Goal: Transaction & Acquisition: Purchase product/service

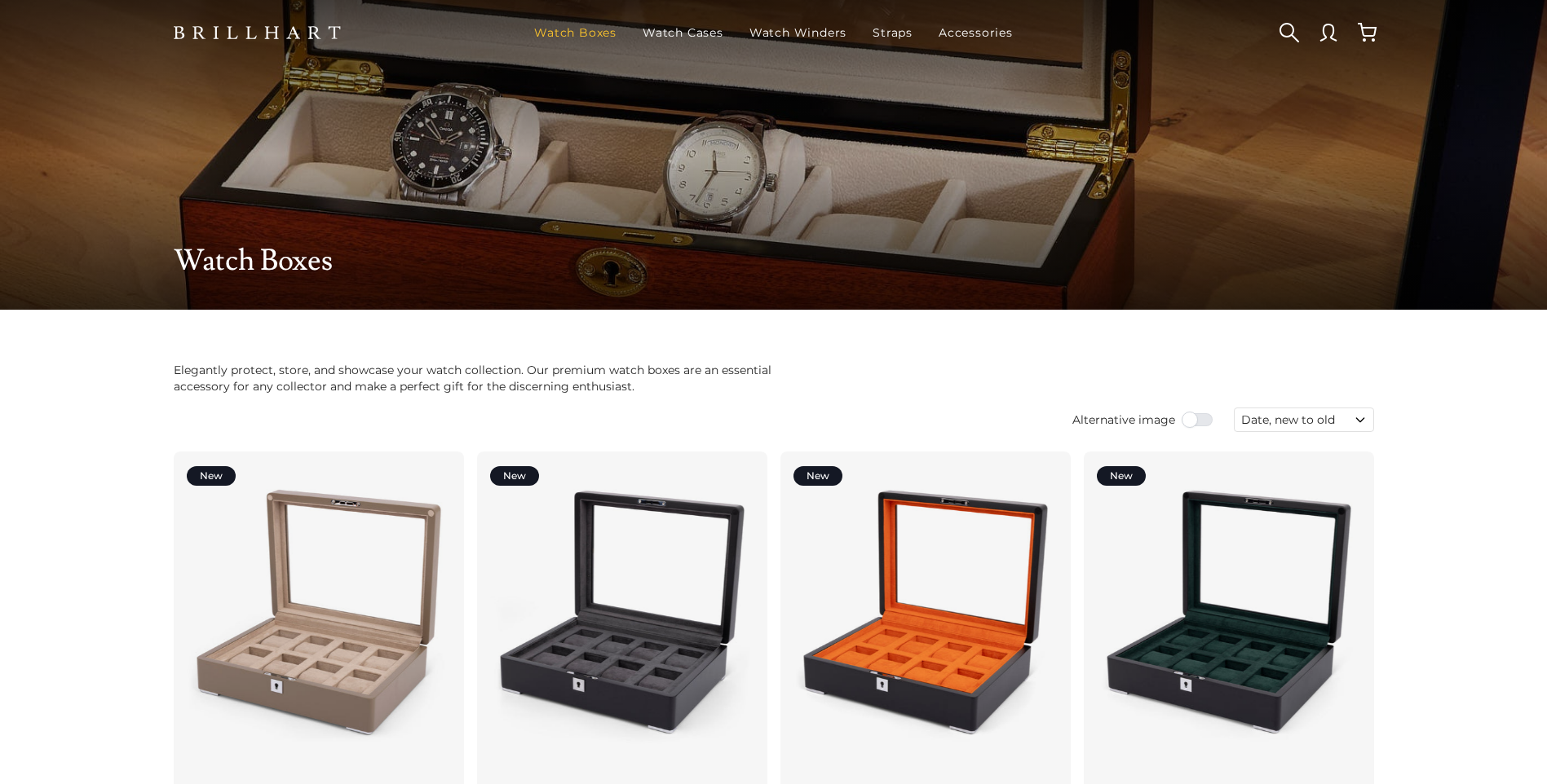
click at [572, 30] on link "Watch Boxes" at bounding box center [575, 32] width 95 height 42
click at [1278, 27] on button "button" at bounding box center [1290, 33] width 40 height 40
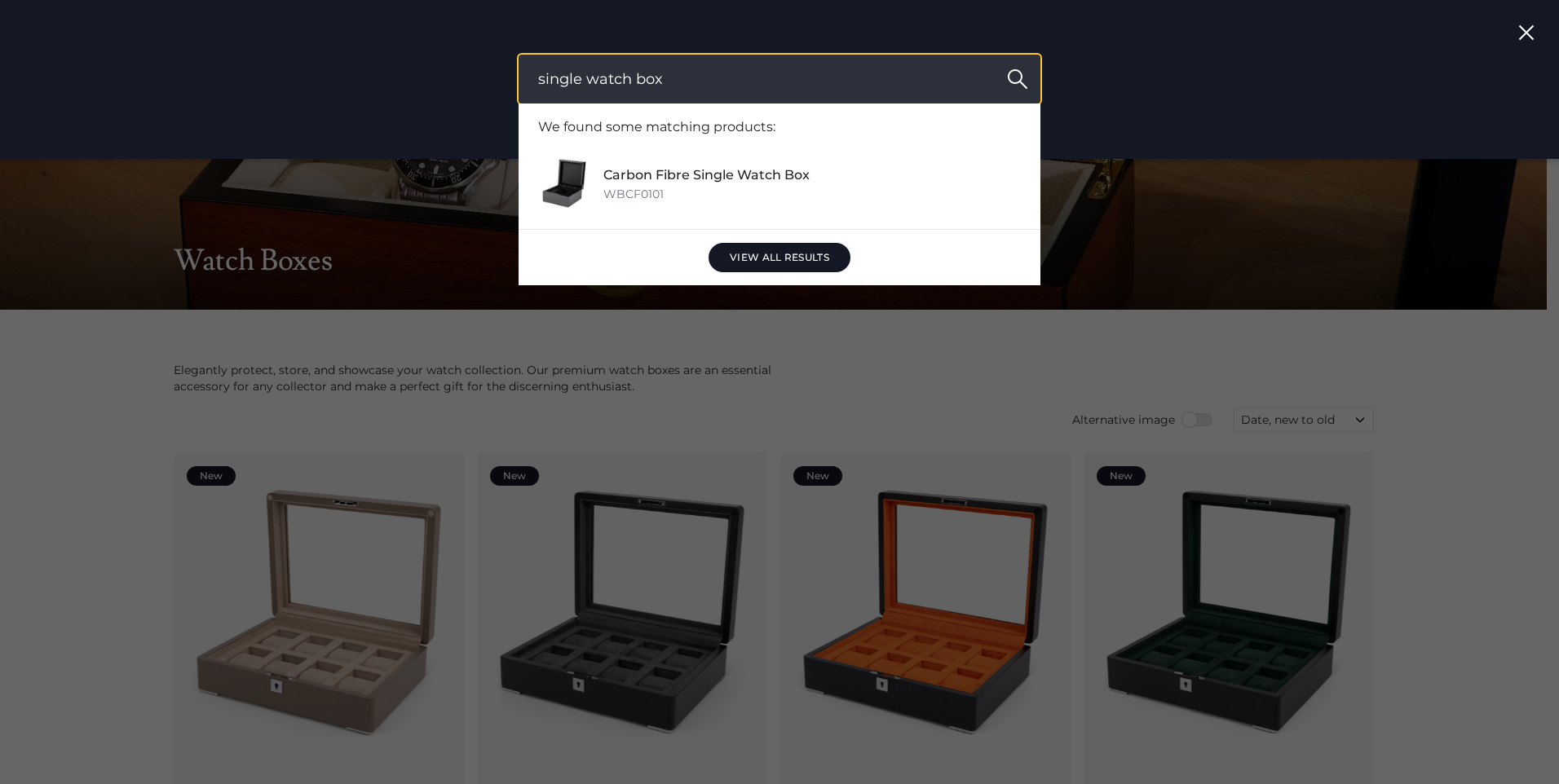
type input "single watch box"
click at [995, 55] on button "Search" at bounding box center [1018, 79] width 45 height 49
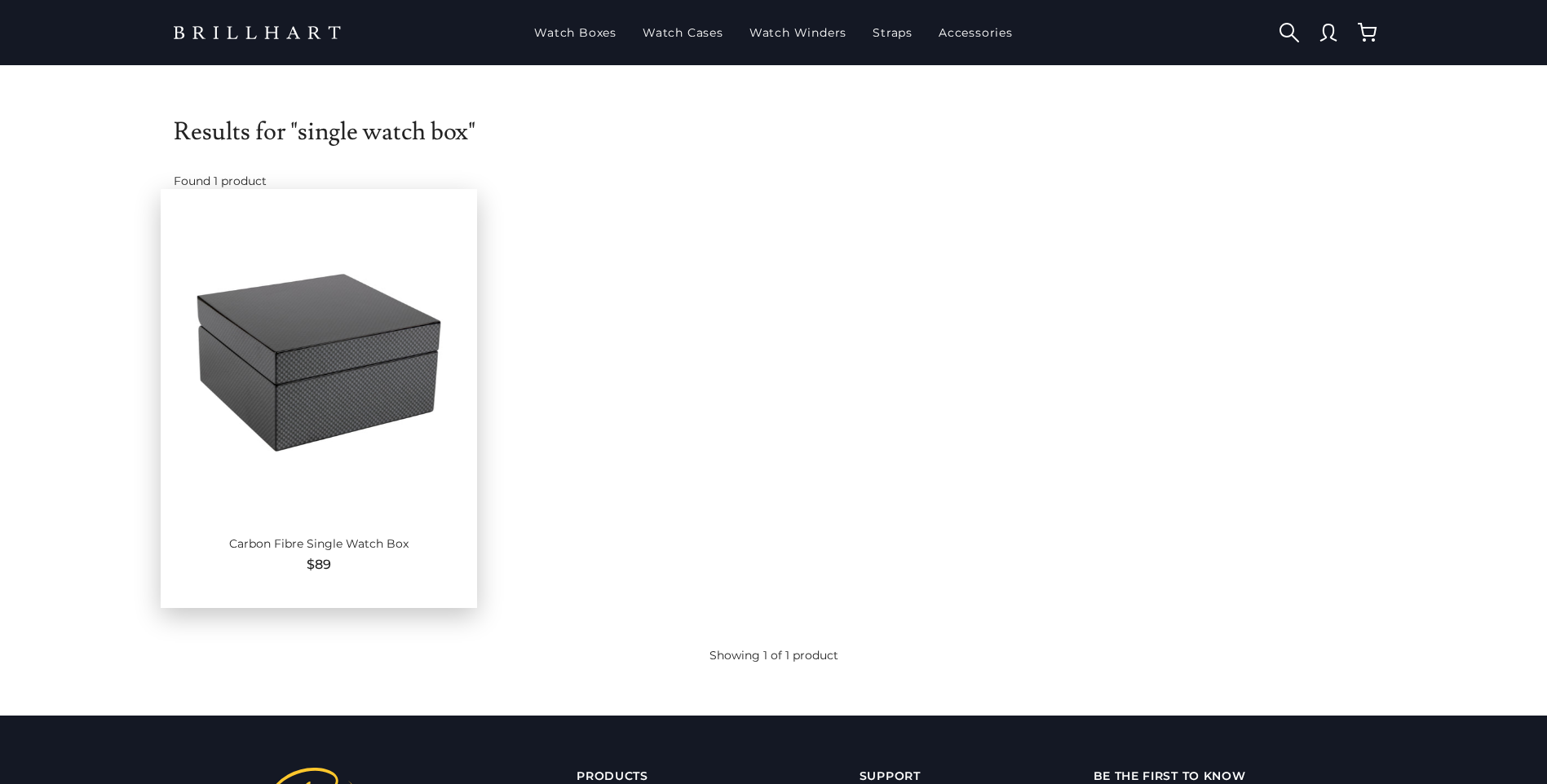
click at [342, 387] on div at bounding box center [319, 363] width 264 height 296
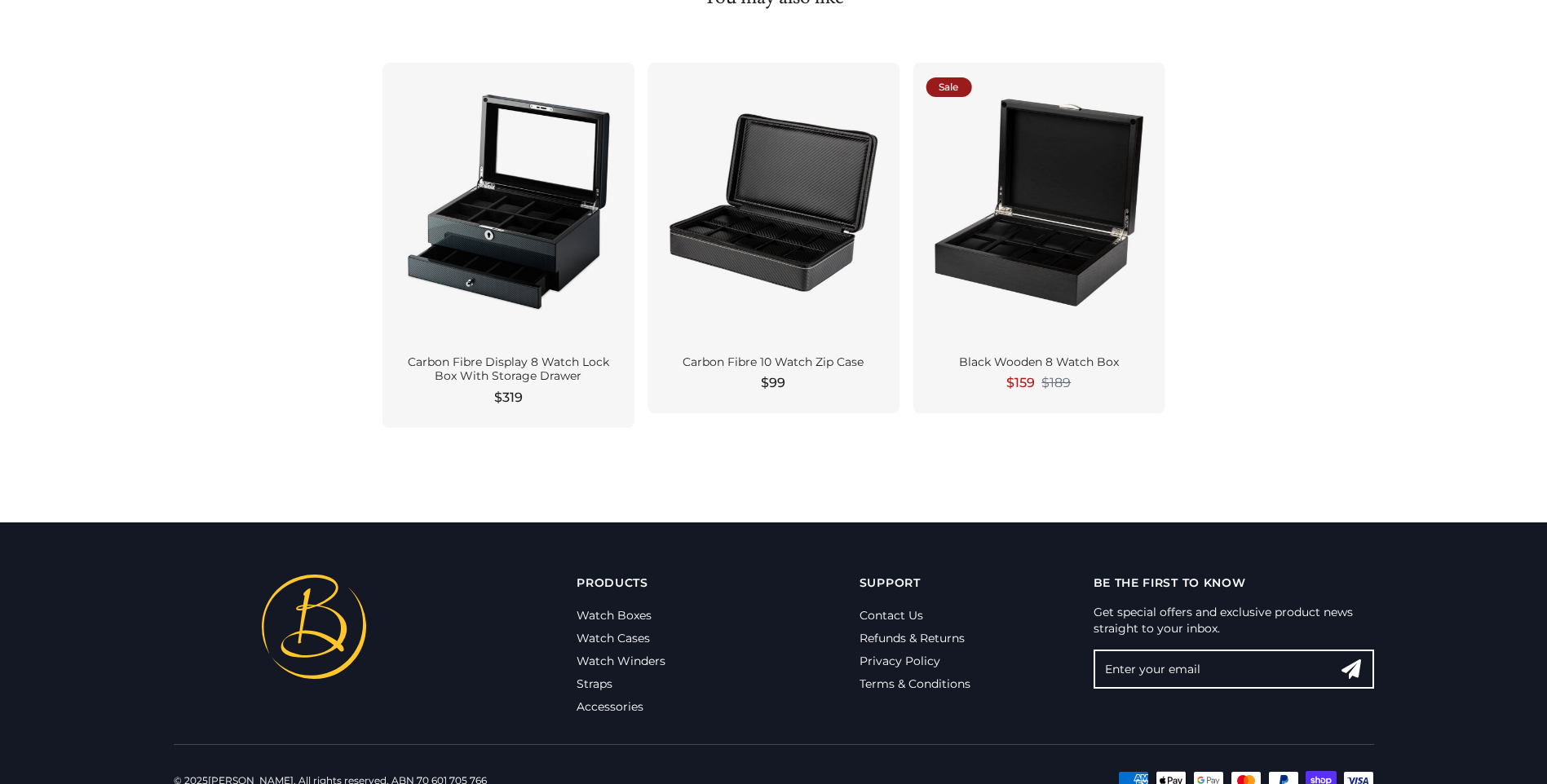
scroll to position [1723, 0]
